Goal: Task Accomplishment & Management: Use online tool/utility

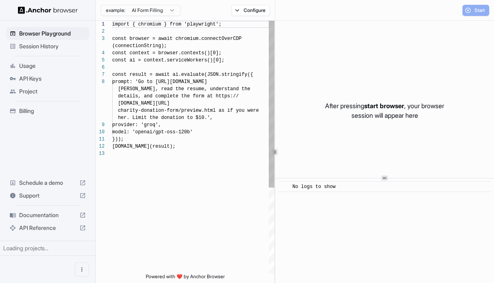
scroll to position [50, 0]
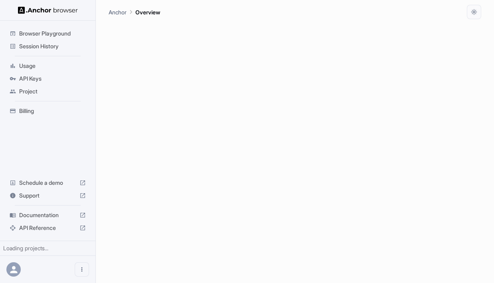
click at [62, 62] on span "Usage" at bounding box center [52, 66] width 67 height 8
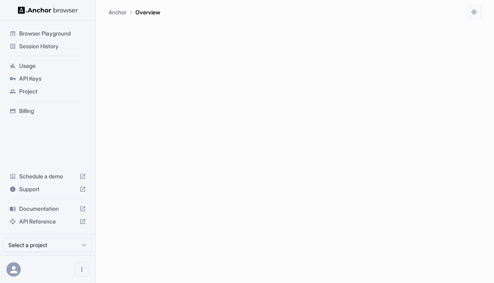
click at [66, 64] on span "Usage" at bounding box center [52, 66] width 67 height 8
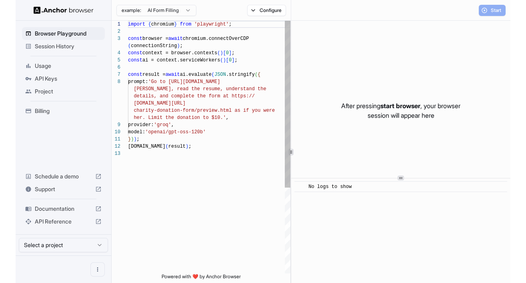
scroll to position [50, 0]
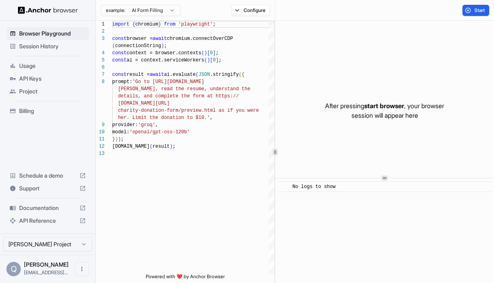
click at [41, 44] on span "Session History" at bounding box center [52, 46] width 67 height 8
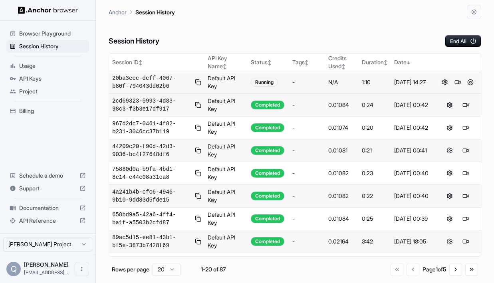
click at [447, 82] on button at bounding box center [446, 83] width 10 height 10
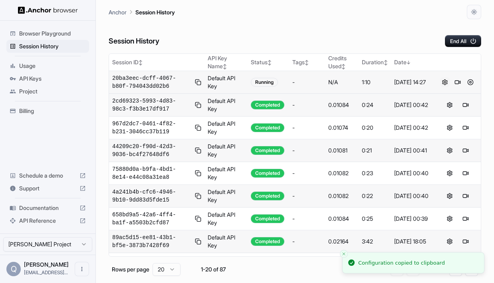
click at [447, 82] on button at bounding box center [446, 83] width 10 height 10
click at [472, 82] on button at bounding box center [471, 83] width 10 height 10
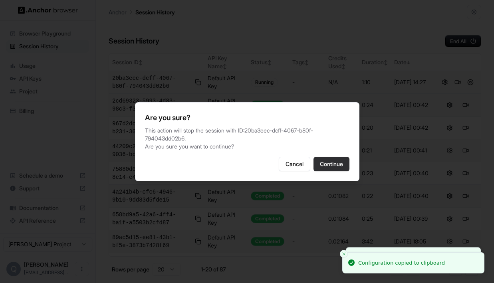
click at [335, 167] on button "Continue" at bounding box center [332, 164] width 36 height 14
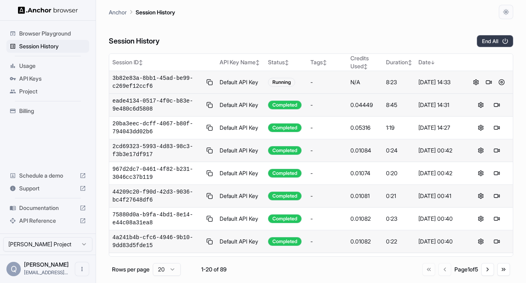
click at [491, 41] on button "End All" at bounding box center [494, 41] width 36 height 12
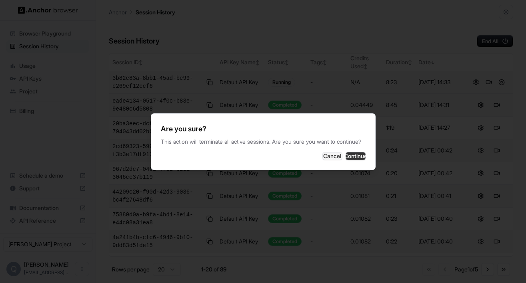
click at [345, 160] on button "Continue" at bounding box center [355, 156] width 20 height 8
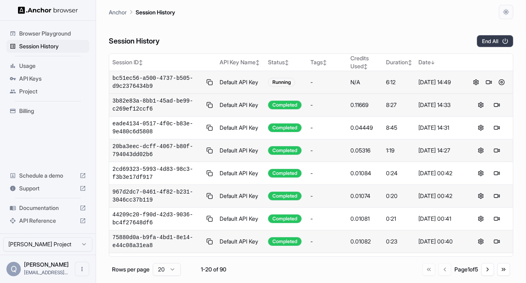
click at [492, 45] on button "End All" at bounding box center [494, 41] width 36 height 12
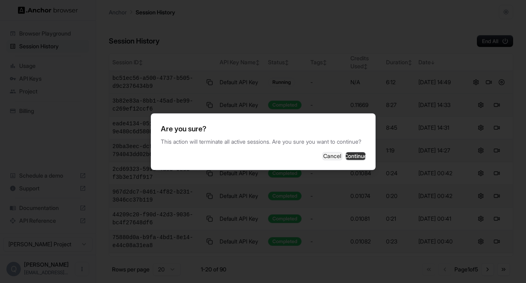
click at [357, 160] on button "Continue" at bounding box center [355, 156] width 20 height 8
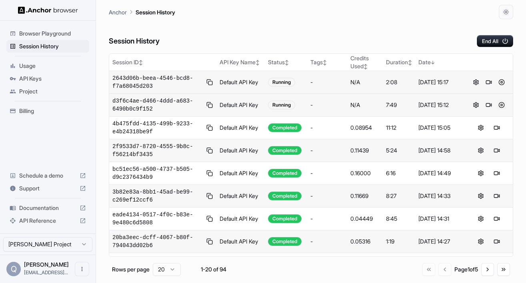
click at [494, 106] on button at bounding box center [501, 105] width 10 height 10
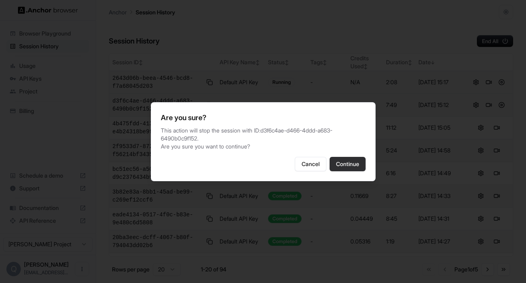
click at [359, 157] on button "Continue" at bounding box center [347, 164] width 36 height 14
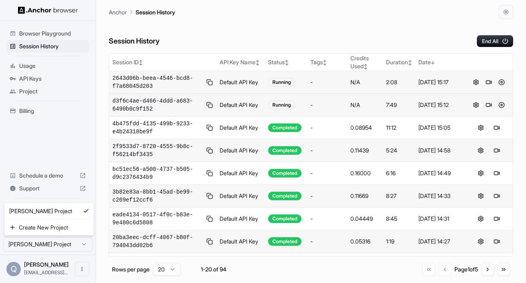
click at [63, 245] on html "Browser Playground Session History Usage API Keys Project Billing Schedule a de…" at bounding box center [263, 141] width 526 height 283
click at [475, 83] on html "Browser Playground Session History Usage API Keys Project Billing Schedule a de…" at bounding box center [263, 141] width 526 height 283
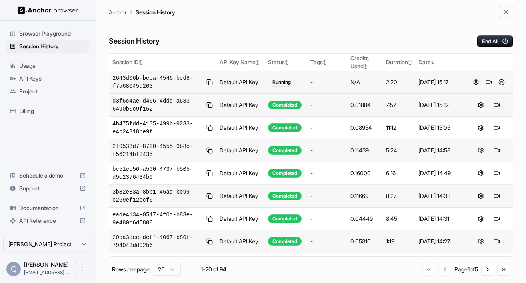
click at [475, 83] on button at bounding box center [476, 83] width 10 height 10
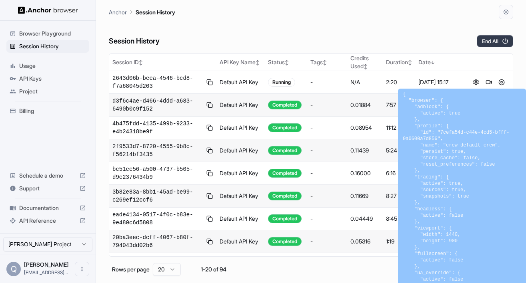
click at [494, 42] on button "End All" at bounding box center [494, 41] width 36 height 12
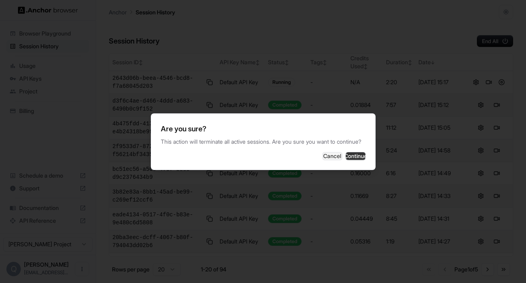
click at [345, 160] on button "Continue" at bounding box center [355, 156] width 20 height 8
